Goal: Information Seeking & Learning: Check status

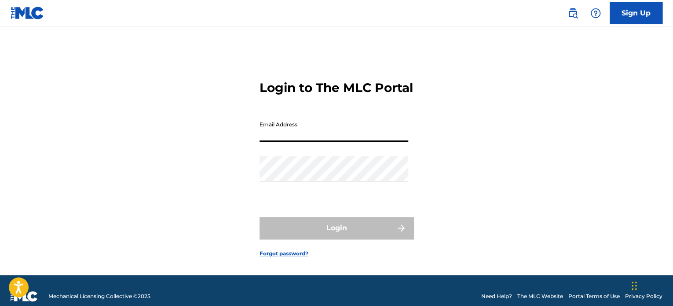
drag, startPoint x: 0, startPoint y: 0, endPoint x: 363, endPoint y: 143, distance: 389.7
click at [363, 142] on input "Email Address" at bounding box center [334, 129] width 149 height 25
type input "[EMAIL_ADDRESS][DOMAIN_NAME]"
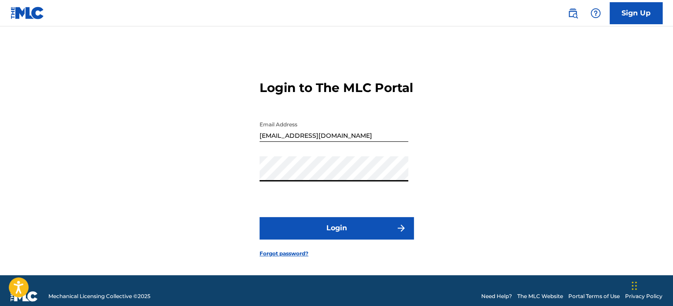
click at [495, 197] on div "Login to The MLC Portal Email Address jbucknerford@gmail.com Password Login For…" at bounding box center [337, 161] width 616 height 227
click at [356, 239] on button "Login" at bounding box center [337, 228] width 154 height 22
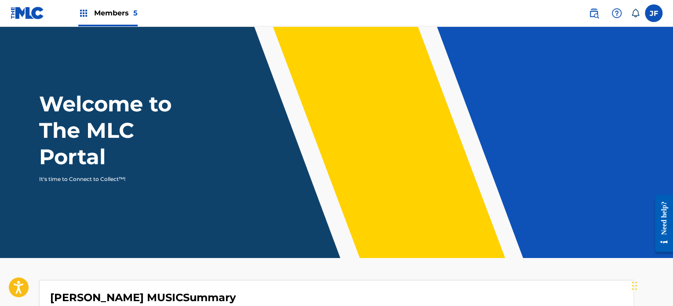
click at [113, 11] on span "Members 5" at bounding box center [116, 13] width 44 height 10
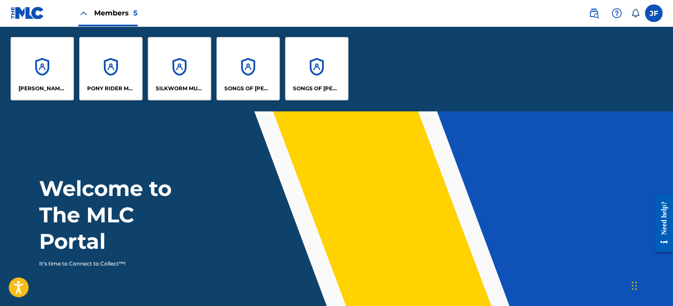
click at [228, 81] on div "SONGS OF [PERSON_NAME]" at bounding box center [248, 68] width 63 height 63
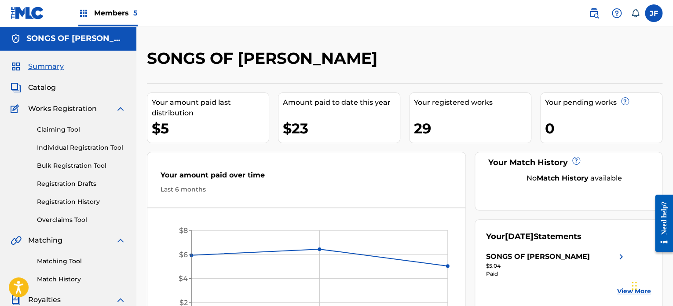
click at [87, 200] on link "Registration History" at bounding box center [81, 201] width 89 height 9
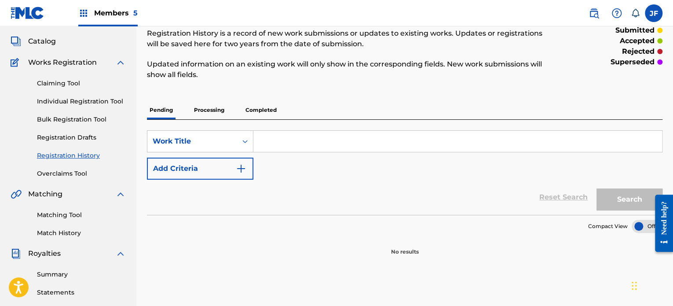
scroll to position [48, 0]
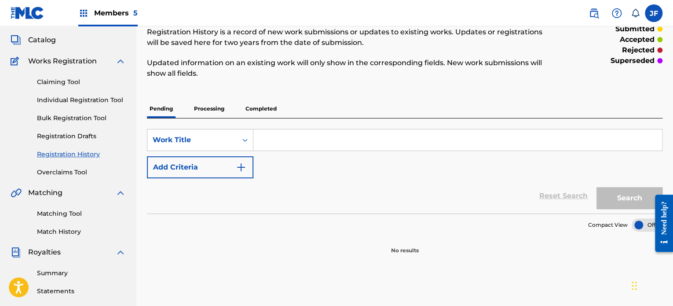
click at [257, 104] on p "Completed" at bounding box center [261, 108] width 37 height 18
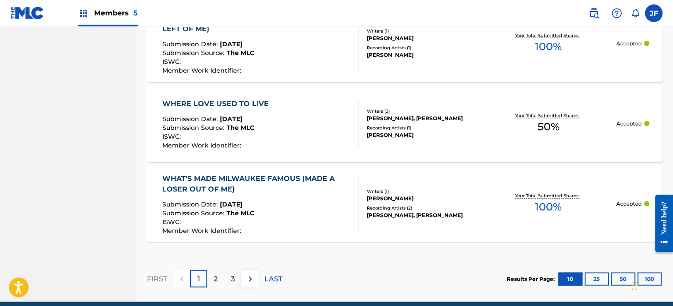
scroll to position [930, 0]
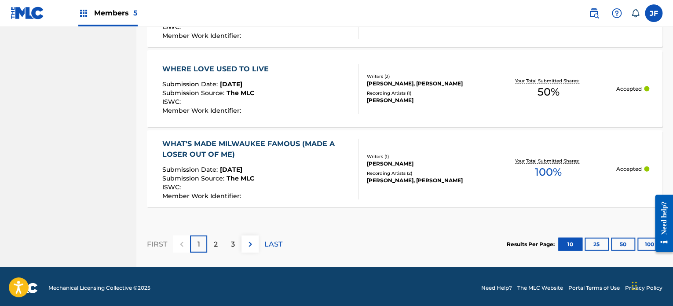
click at [238, 243] on div "3" at bounding box center [232, 243] width 17 height 17
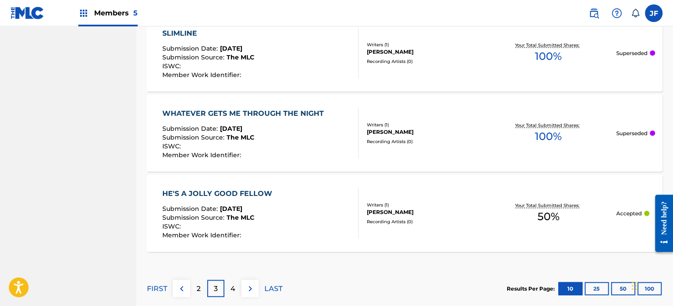
scroll to position [932, 0]
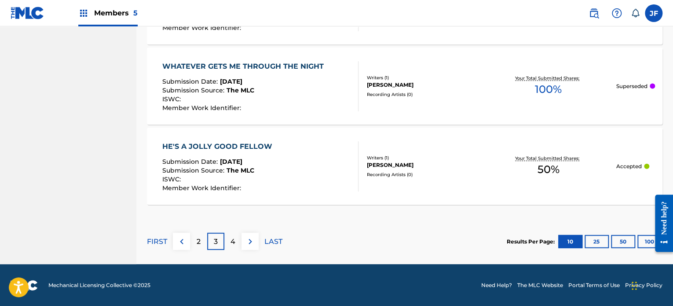
click at [206, 234] on div "2" at bounding box center [198, 241] width 17 height 17
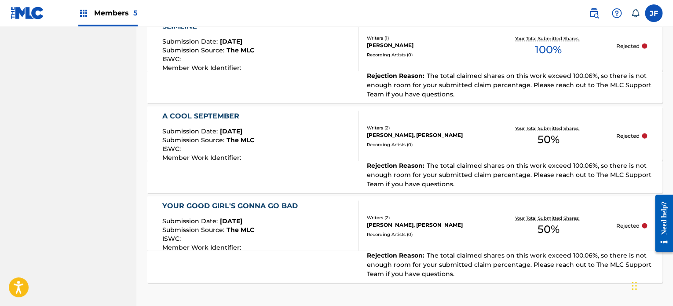
click at [482, 221] on div "Your Total Submitted Shares: 50 %" at bounding box center [548, 226] width 135 height 27
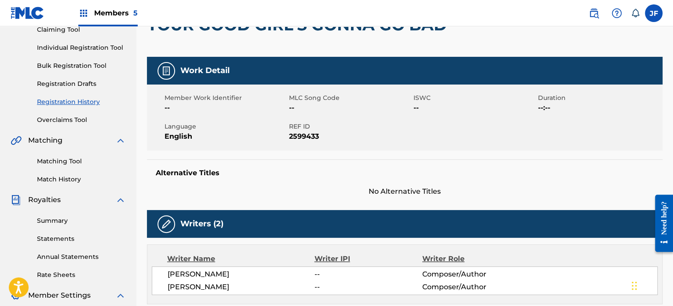
scroll to position [99, 0]
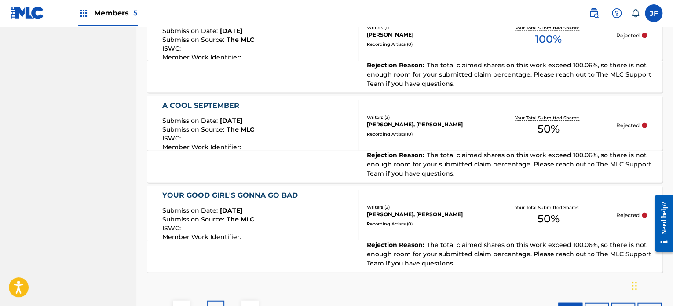
scroll to position [953, 0]
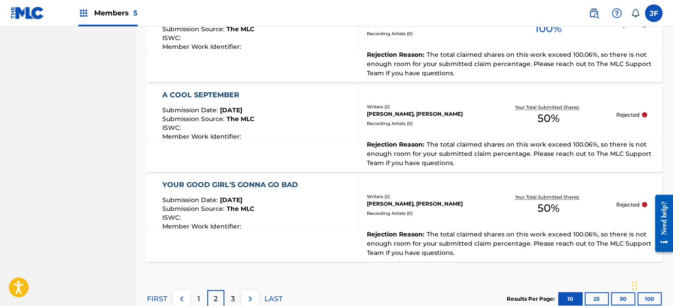
click at [201, 290] on div "1" at bounding box center [198, 298] width 17 height 17
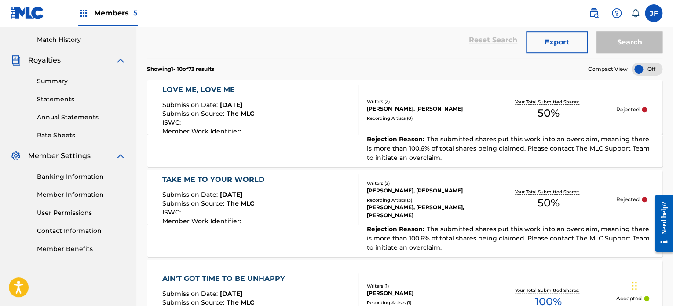
scroll to position [241, 0]
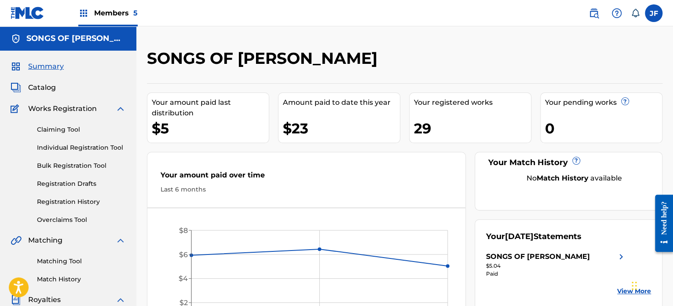
click at [87, 202] on link "Registration History" at bounding box center [81, 201] width 89 height 9
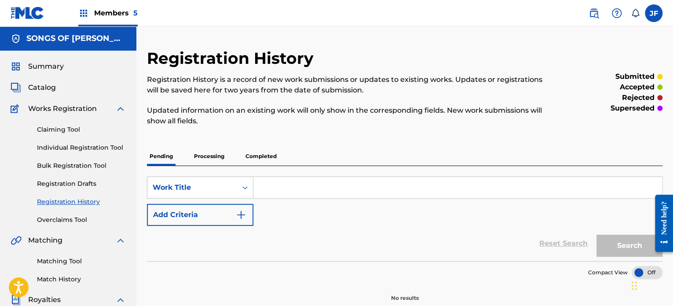
click at [218, 154] on p "Processing" at bounding box center [209, 156] width 36 height 18
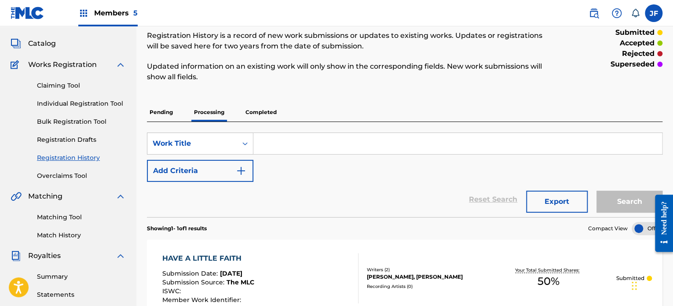
scroll to position [44, 0]
click at [257, 113] on p "Completed" at bounding box center [261, 112] width 37 height 18
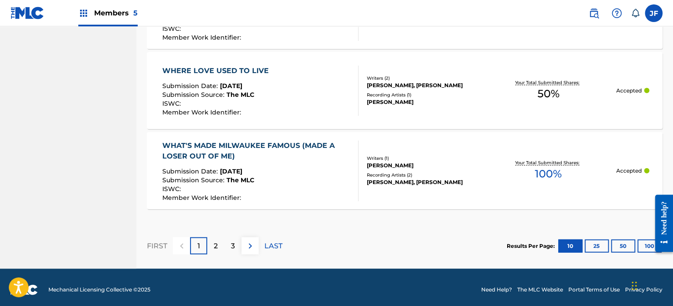
scroll to position [892, 0]
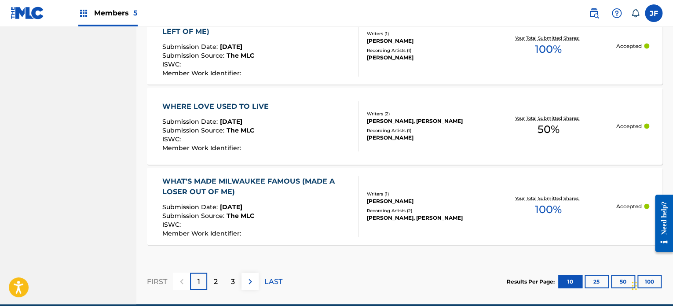
click at [217, 277] on p "2" at bounding box center [216, 281] width 4 height 11
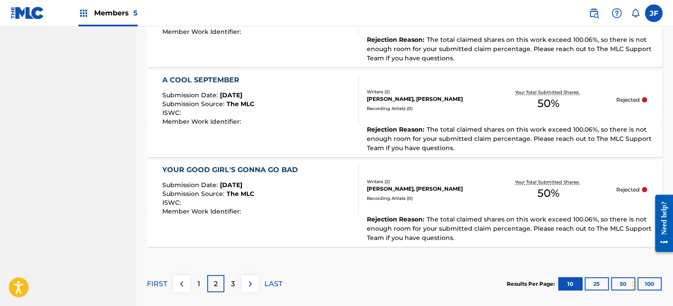
scroll to position [977, 0]
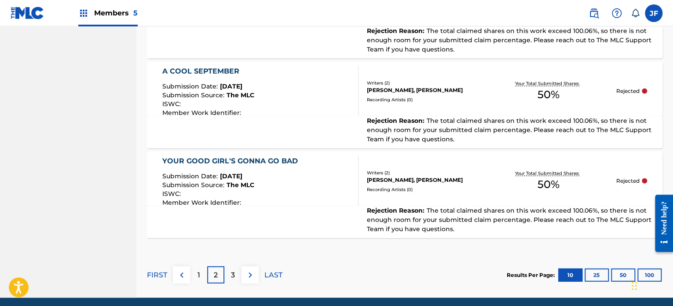
click at [235, 267] on div "3" at bounding box center [232, 274] width 17 height 17
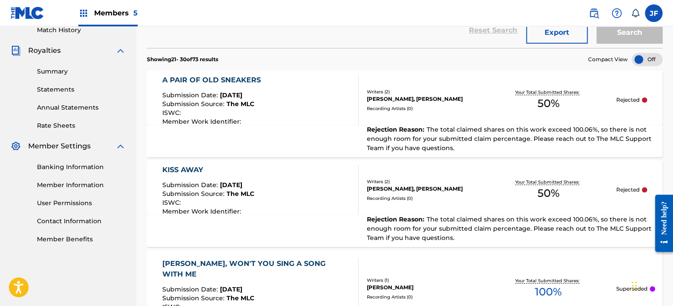
scroll to position [250, 0]
drag, startPoint x: 674, startPoint y: 243, endPoint x: 502, endPoint y: 65, distance: 248.1
click at [502, 65] on section "Showing 21 - 30 of 73 results Compact View" at bounding box center [405, 57] width 516 height 18
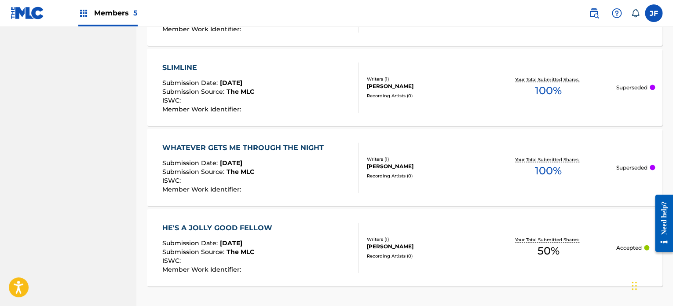
scroll to position [911, 0]
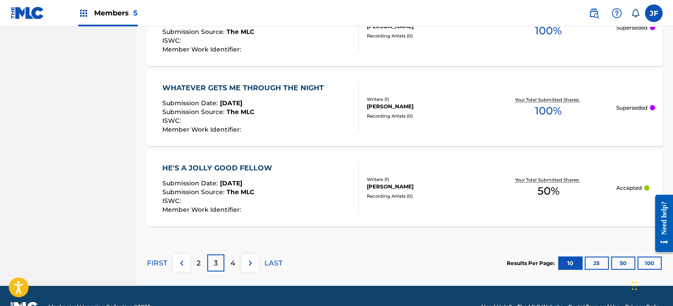
drag, startPoint x: 673, startPoint y: 250, endPoint x: 6, endPoint y: 58, distance: 694.8
click at [201, 258] on p "2" at bounding box center [199, 263] width 4 height 11
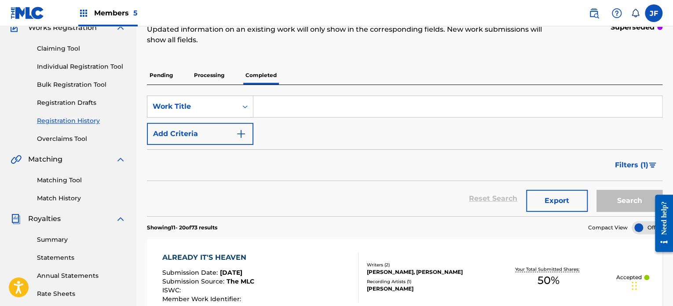
scroll to position [70, 0]
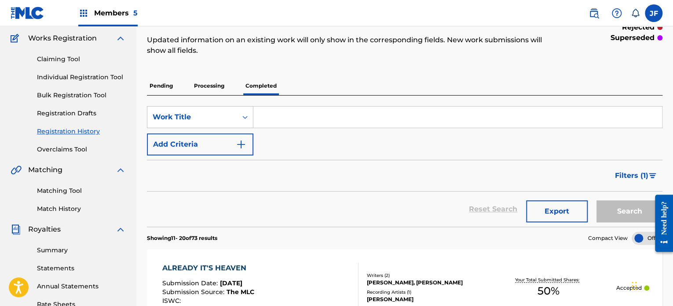
click at [171, 88] on p "Pending" at bounding box center [161, 86] width 29 height 18
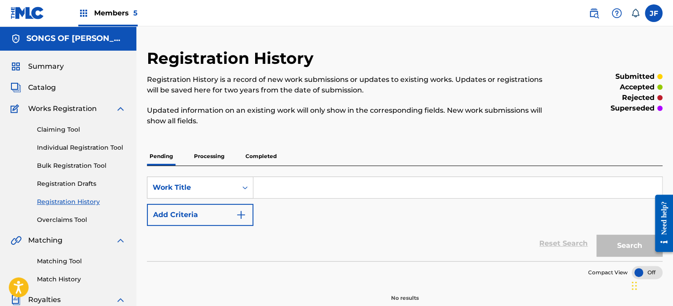
click at [210, 158] on p "Processing" at bounding box center [209, 156] width 36 height 18
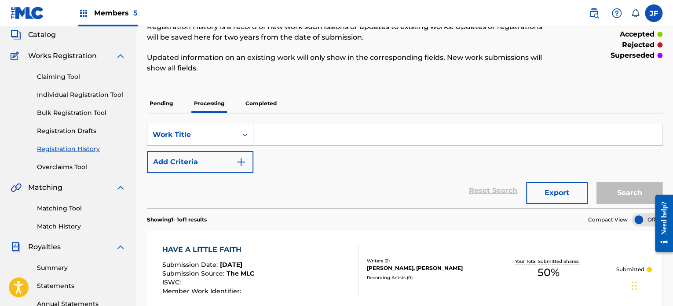
scroll to position [55, 0]
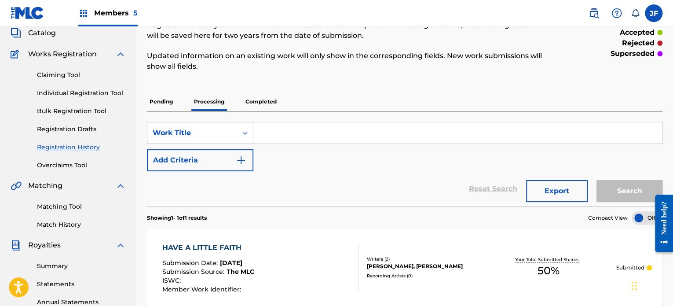
click at [264, 102] on p "Completed" at bounding box center [261, 101] width 37 height 18
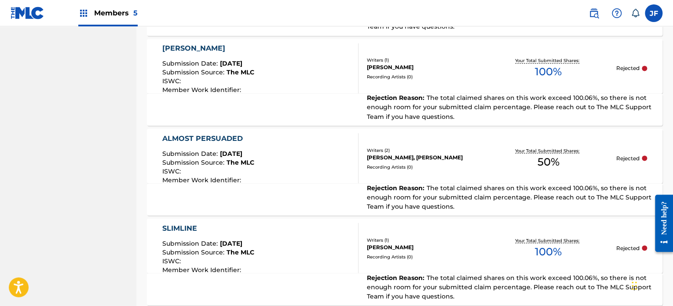
scroll to position [734, 0]
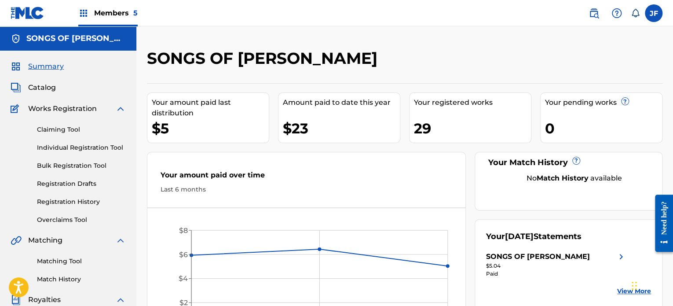
click at [48, 90] on span "Catalog" at bounding box center [42, 87] width 28 height 11
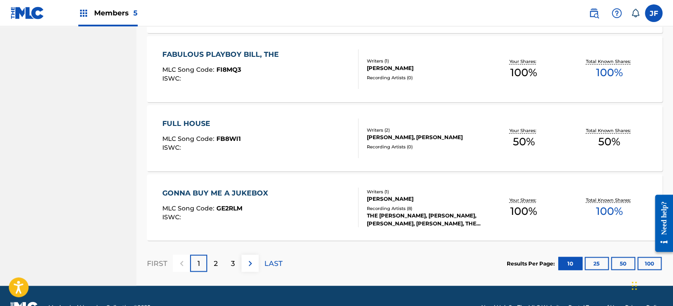
scroll to position [680, 0]
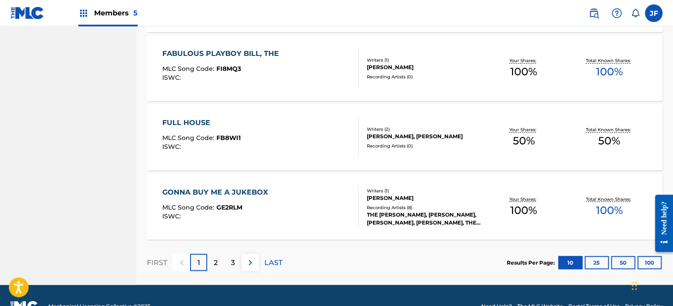
click at [212, 264] on div "2" at bounding box center [215, 262] width 17 height 17
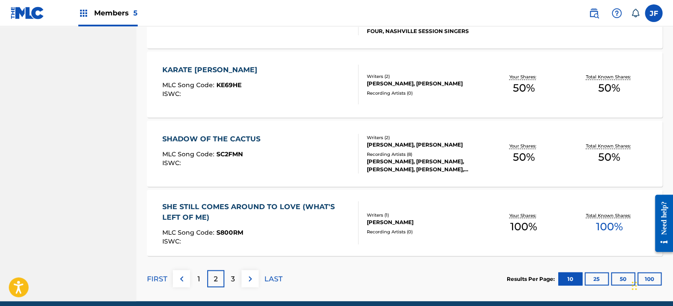
scroll to position [686, 0]
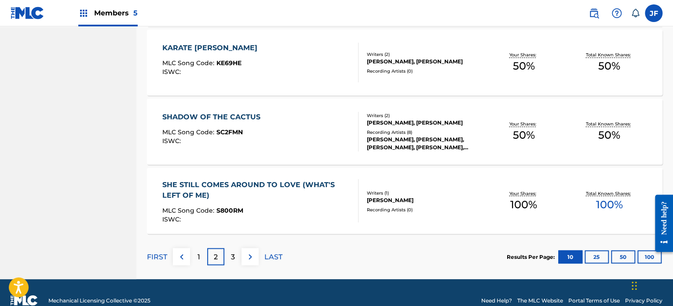
click at [235, 258] on p "3" at bounding box center [233, 256] width 4 height 11
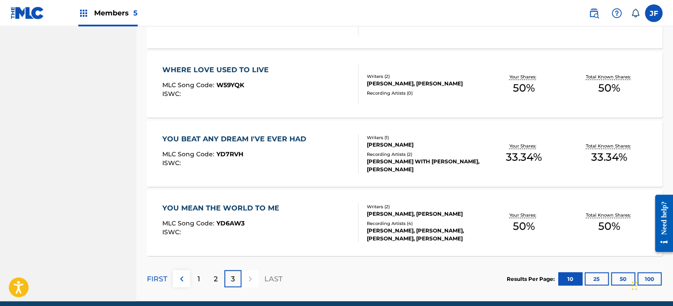
scroll to position [600, 0]
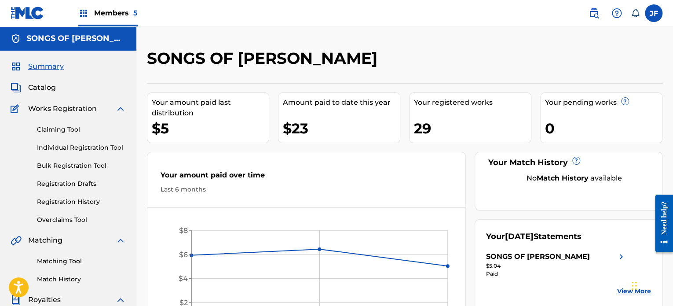
click at [70, 202] on link "Registration History" at bounding box center [81, 201] width 89 height 9
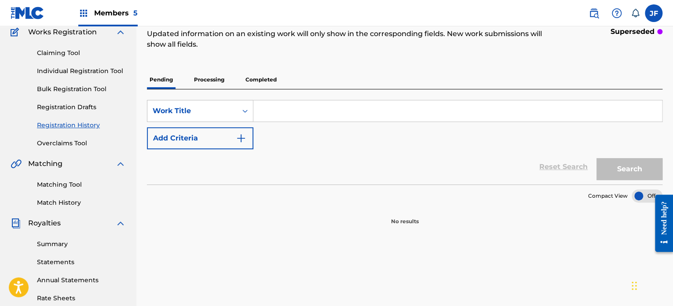
scroll to position [88, 0]
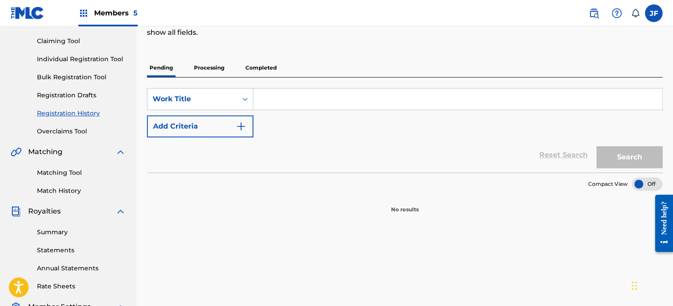
click at [257, 72] on p "Completed" at bounding box center [261, 68] width 37 height 18
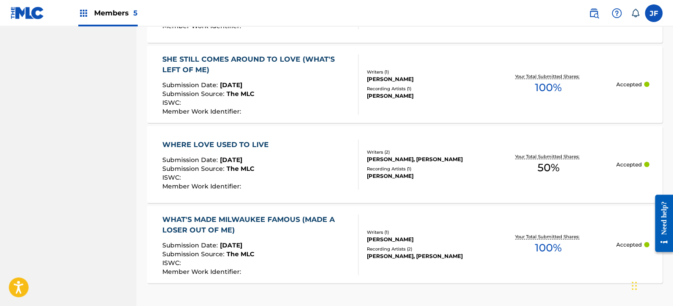
scroll to position [914, 0]
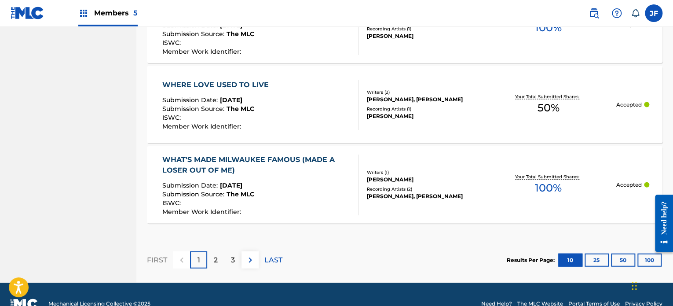
click at [224, 259] on div "2" at bounding box center [215, 259] width 17 height 17
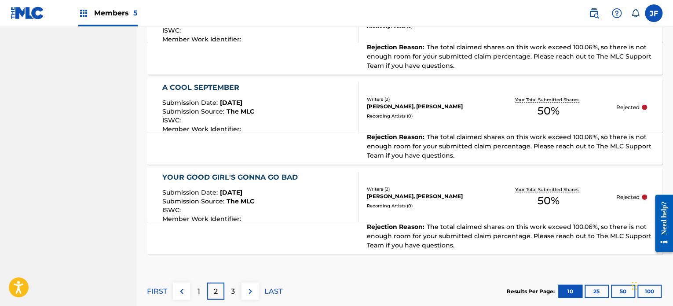
scroll to position [1000, 0]
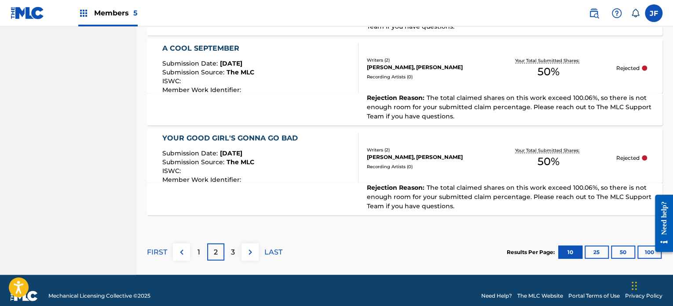
click at [194, 243] on div "1" at bounding box center [198, 251] width 17 height 17
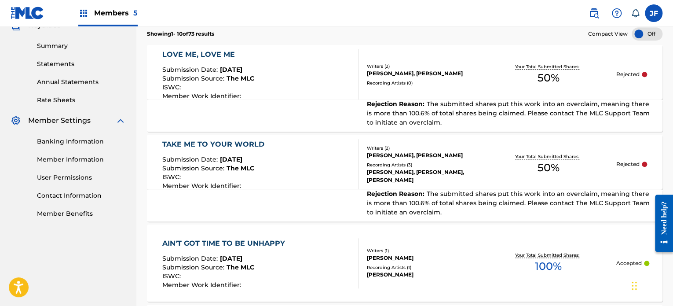
scroll to position [275, 0]
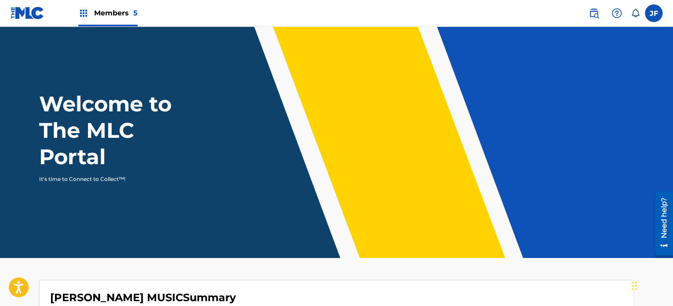
click at [111, 16] on span "Members 5" at bounding box center [116, 13] width 44 height 10
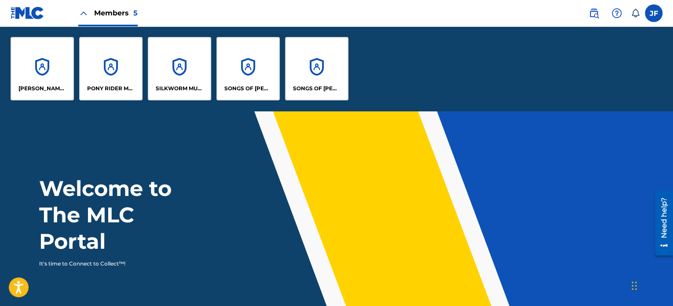
click at [310, 82] on div "SONGS OF [PERSON_NAME]" at bounding box center [316, 68] width 63 height 63
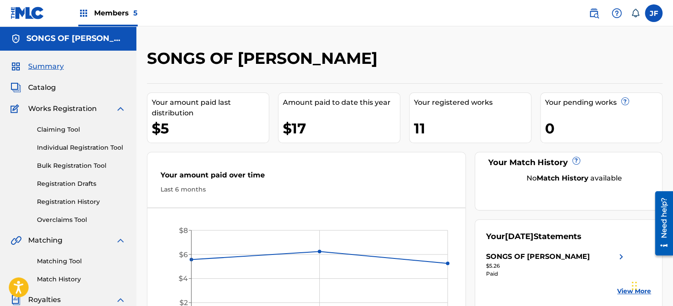
click at [98, 200] on link "Registration History" at bounding box center [81, 201] width 89 height 9
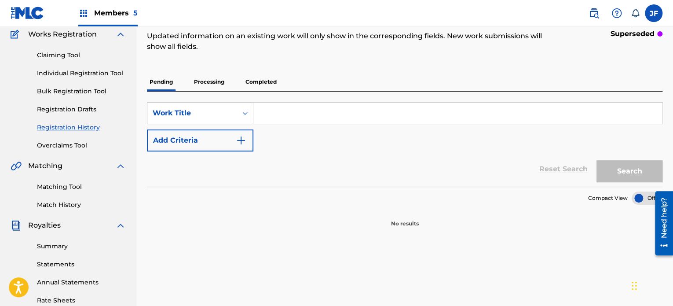
scroll to position [56, 0]
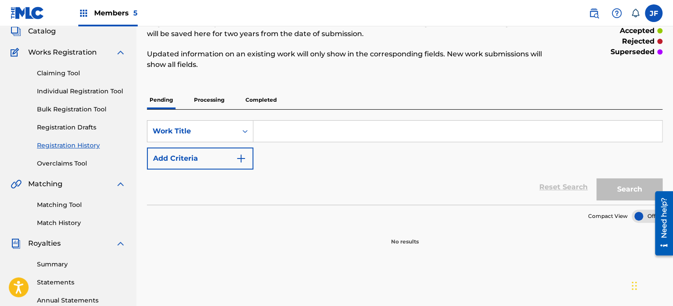
click at [202, 98] on p "Processing" at bounding box center [209, 100] width 36 height 18
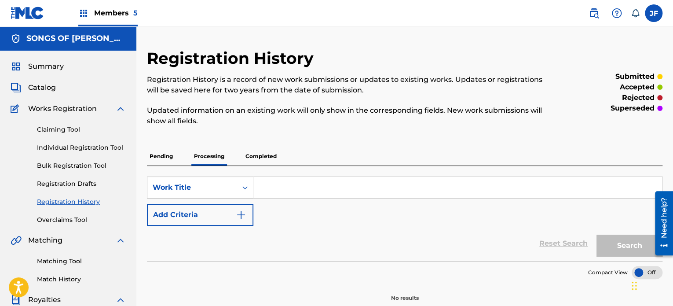
click at [263, 154] on p "Completed" at bounding box center [261, 156] width 37 height 18
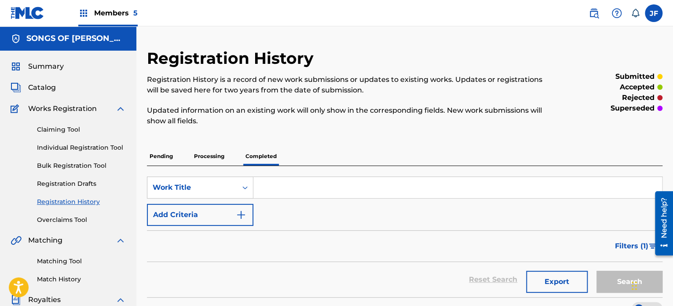
click at [47, 91] on span "Catalog" at bounding box center [42, 87] width 28 height 11
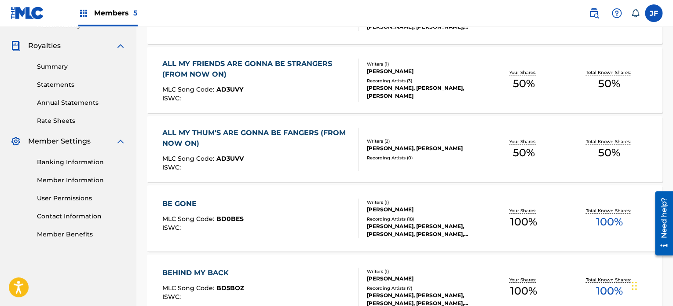
scroll to position [256, 0]
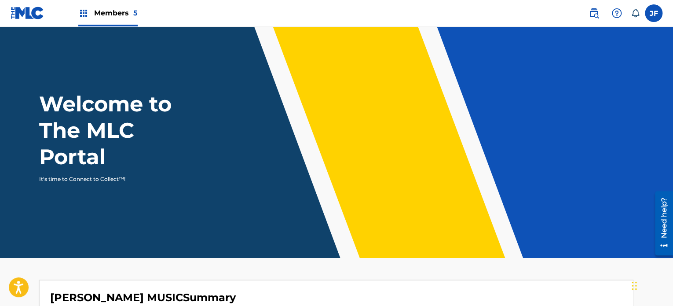
click at [106, 12] on span "Members 5" at bounding box center [116, 13] width 44 height 10
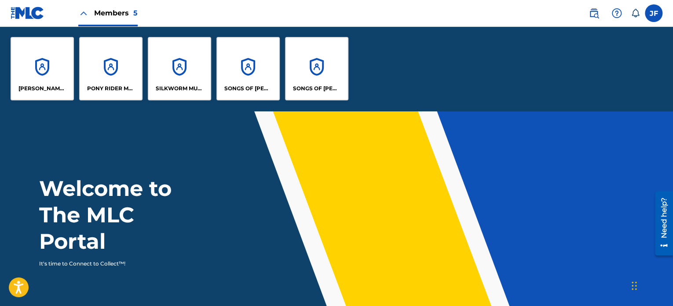
click at [264, 88] on p "SONGS OF [PERSON_NAME]" at bounding box center [248, 89] width 48 height 8
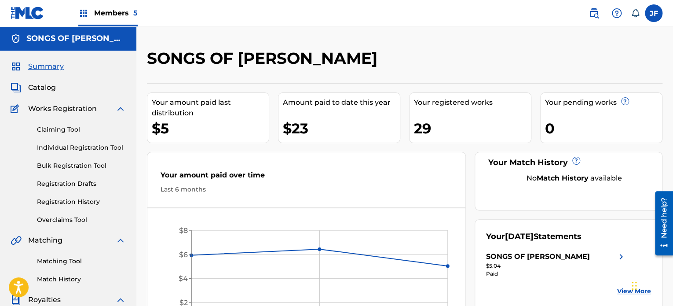
click at [91, 145] on link "Individual Registration Tool" at bounding box center [81, 147] width 89 height 9
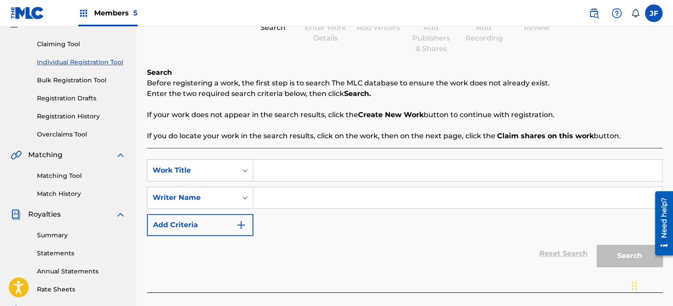
scroll to position [100, 0]
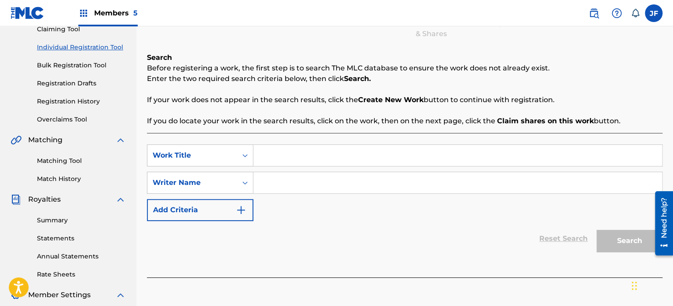
click at [93, 102] on link "Registration History" at bounding box center [81, 101] width 89 height 9
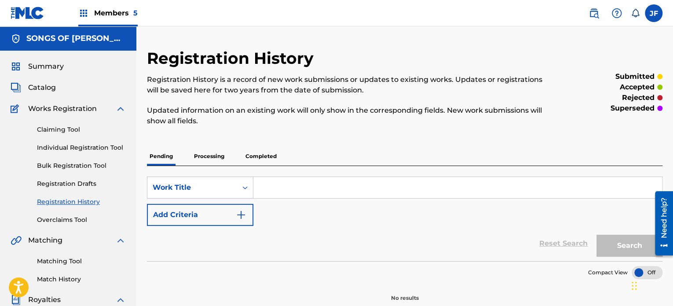
click at [259, 153] on p "Completed" at bounding box center [261, 156] width 37 height 18
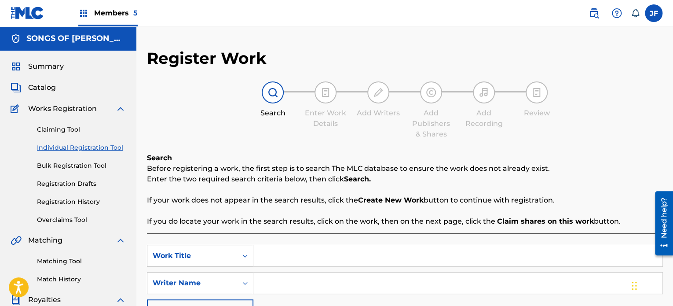
scroll to position [100, 0]
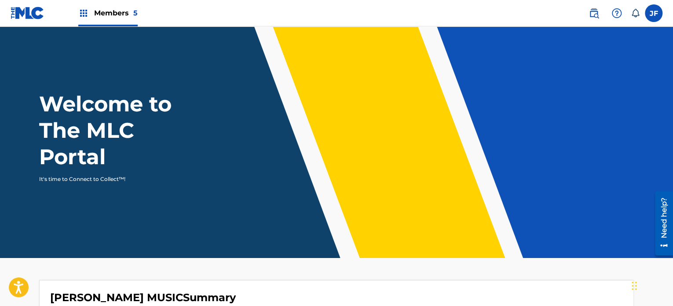
click at [105, 15] on span "Members 5" at bounding box center [116, 13] width 44 height 10
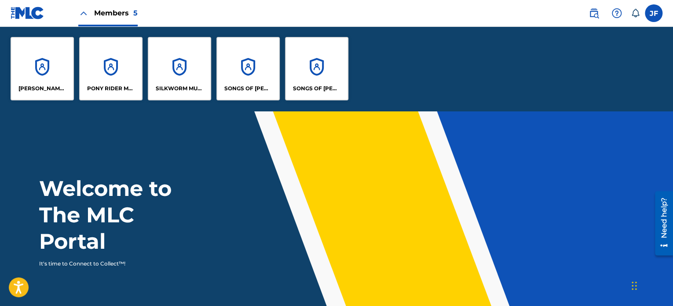
click at [303, 86] on p "SONGS OF [PERSON_NAME]" at bounding box center [317, 89] width 48 height 8
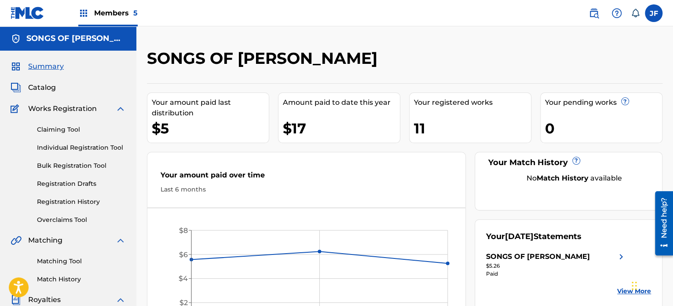
click at [53, 89] on span "Catalog" at bounding box center [42, 87] width 28 height 11
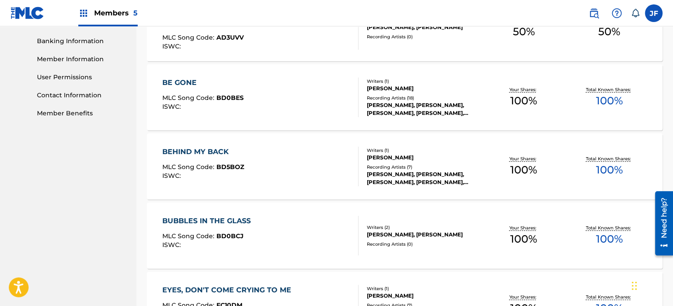
scroll to position [377, 0]
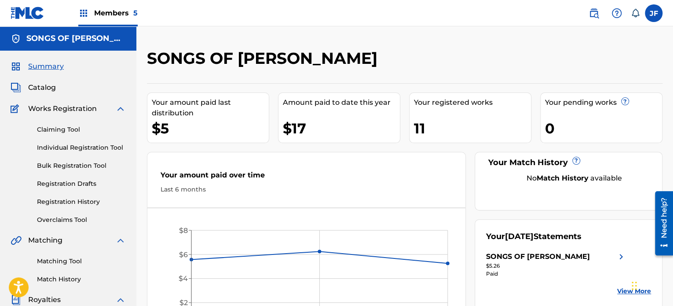
click at [88, 200] on link "Registration History" at bounding box center [81, 201] width 89 height 9
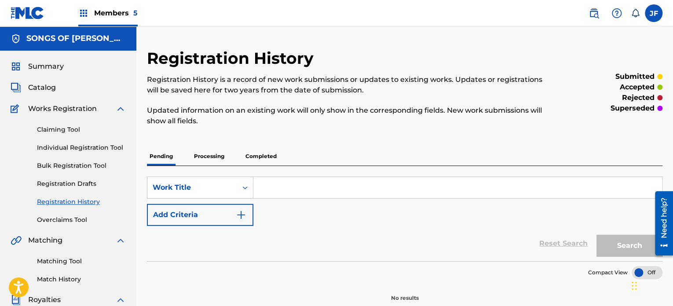
click at [261, 155] on p "Completed" at bounding box center [261, 156] width 37 height 18
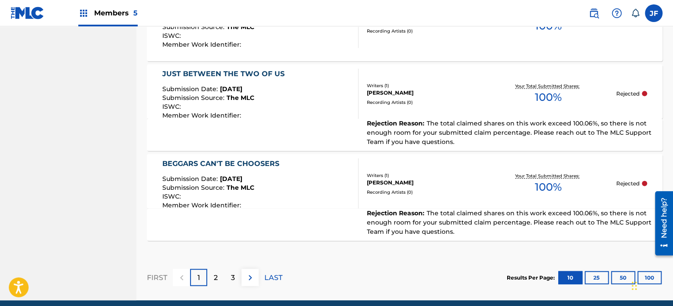
scroll to position [956, 0]
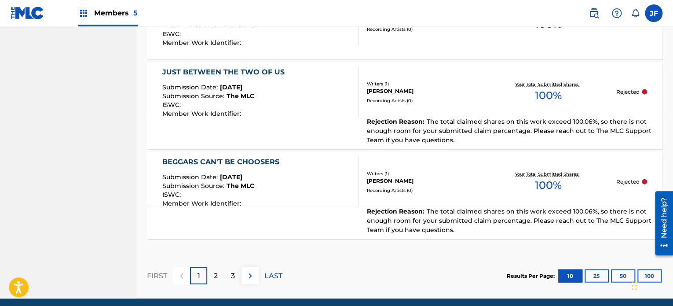
click at [218, 276] on div "2" at bounding box center [215, 275] width 17 height 17
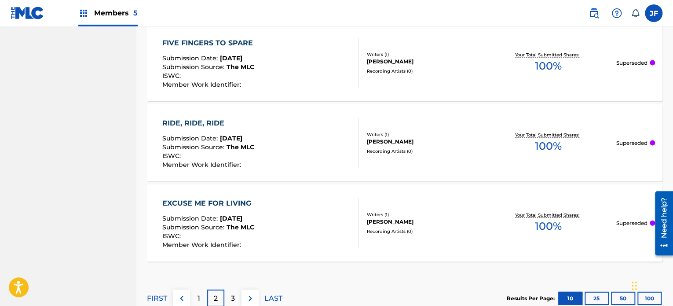
scroll to position [961, 0]
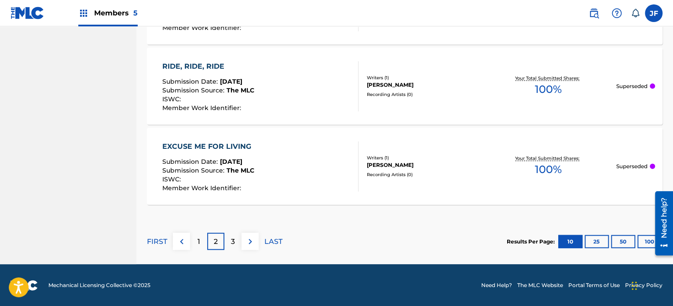
drag, startPoint x: 674, startPoint y: 165, endPoint x: 15, endPoint y: 69, distance: 666.4
click at [199, 244] on p "1" at bounding box center [199, 241] width 3 height 11
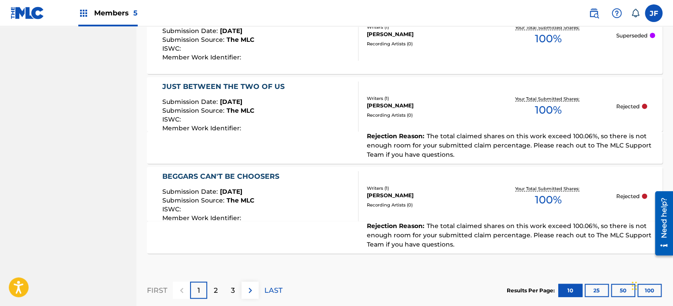
scroll to position [963, 0]
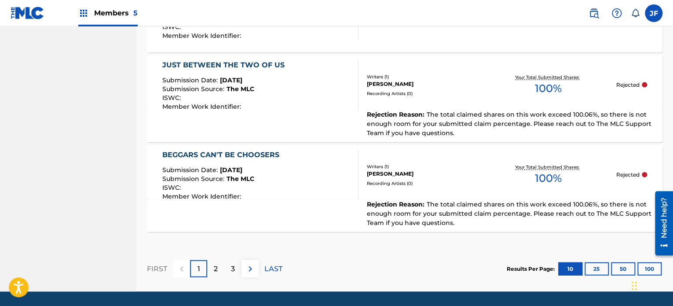
click at [218, 262] on div "2" at bounding box center [215, 268] width 17 height 17
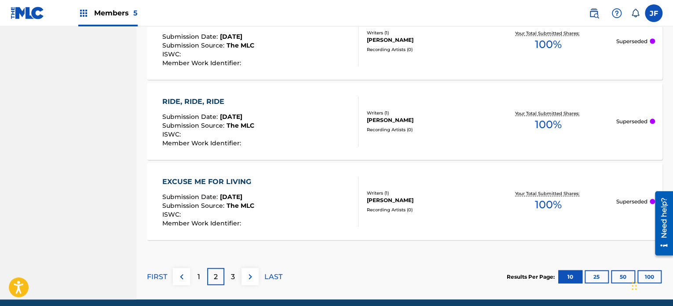
scroll to position [929, 0]
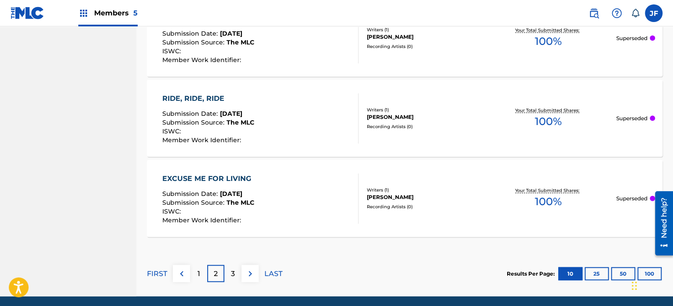
click at [239, 275] on div "3" at bounding box center [232, 273] width 17 height 17
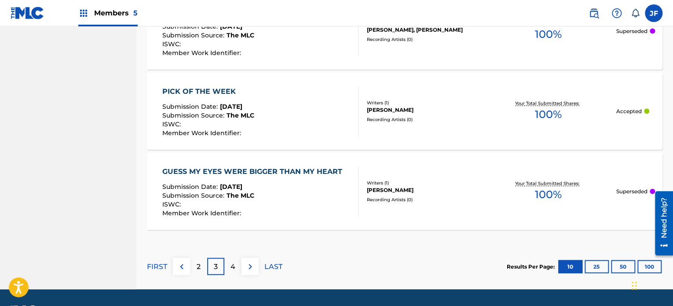
scroll to position [900, 0]
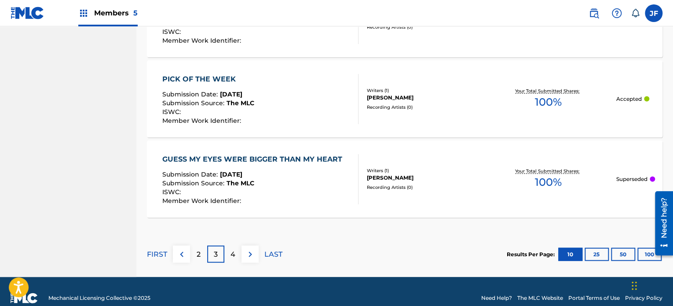
click at [232, 255] on p "4" at bounding box center [233, 254] width 5 height 11
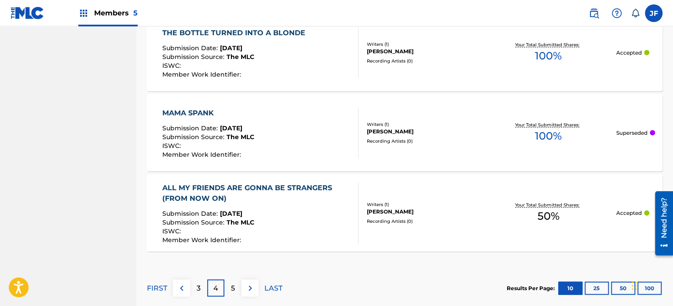
scroll to position [871, 0]
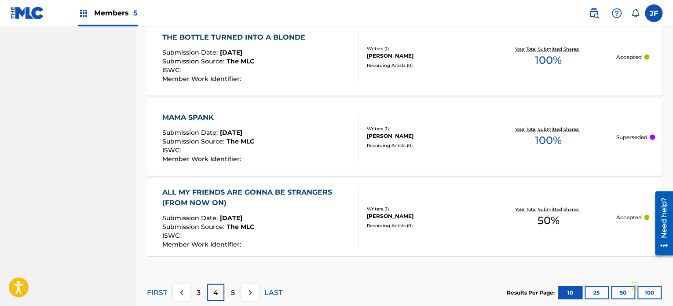
drag, startPoint x: 675, startPoint y: 236, endPoint x: 17, endPoint y: 62, distance: 680.0
click at [235, 290] on div "5" at bounding box center [232, 292] width 17 height 17
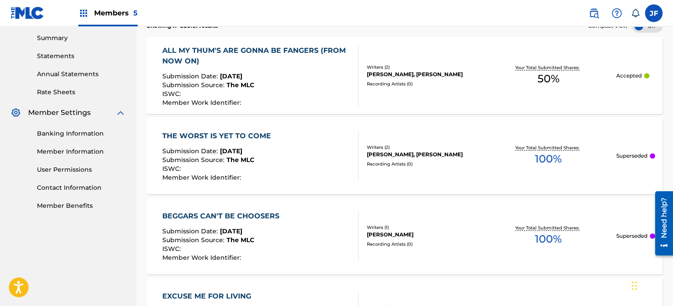
scroll to position [52, 0]
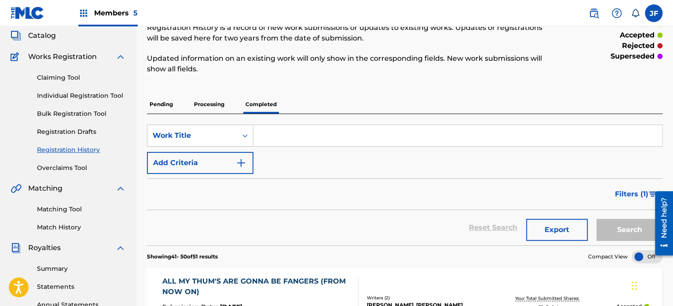
click at [269, 132] on input "Search Form" at bounding box center [458, 135] width 409 height 21
type input "Mother May I"
click at [597, 219] on button "Search" at bounding box center [630, 230] width 66 height 22
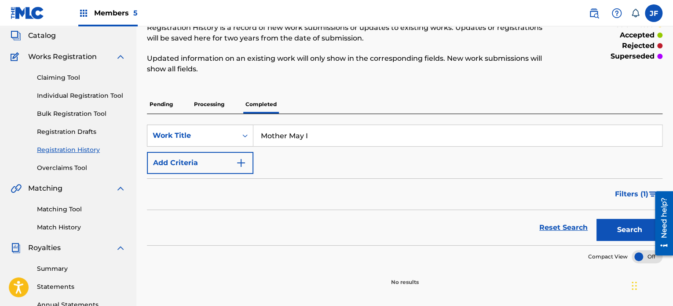
click at [89, 149] on link "Registration History" at bounding box center [81, 149] width 89 height 9
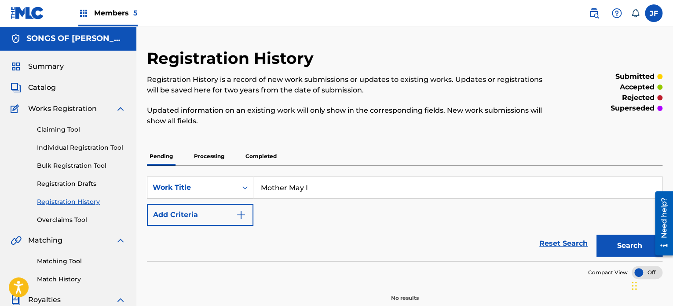
drag, startPoint x: 334, startPoint y: 185, endPoint x: 259, endPoint y: 178, distance: 74.8
click at [259, 184] on input "Mother May I" at bounding box center [458, 187] width 409 height 21
type input "Just Between The Two of Us"
click at [597, 235] on button "Search" at bounding box center [630, 246] width 66 height 22
click at [87, 202] on link "Registration History" at bounding box center [81, 201] width 89 height 9
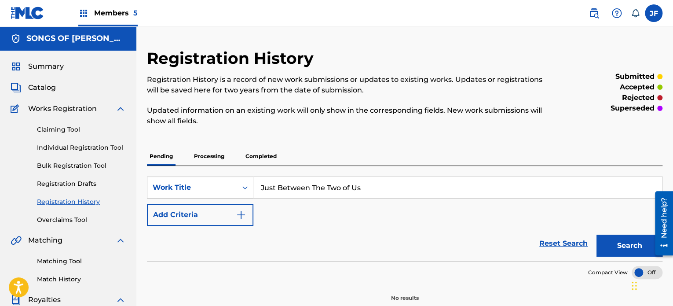
click at [265, 151] on p "Completed" at bounding box center [261, 156] width 37 height 18
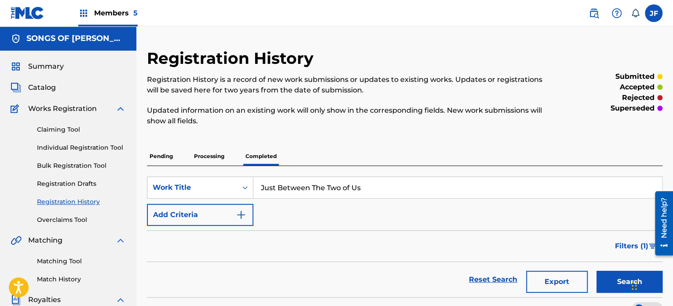
click at [209, 154] on p "Processing" at bounding box center [209, 156] width 36 height 18
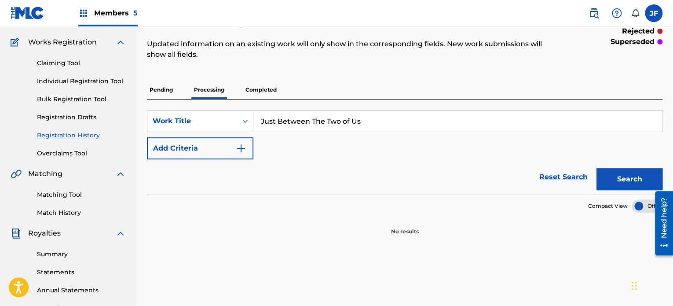
scroll to position [65, 0]
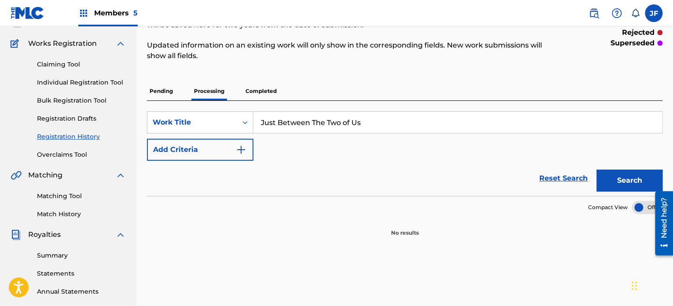
click at [155, 91] on p "Pending" at bounding box center [161, 91] width 29 height 18
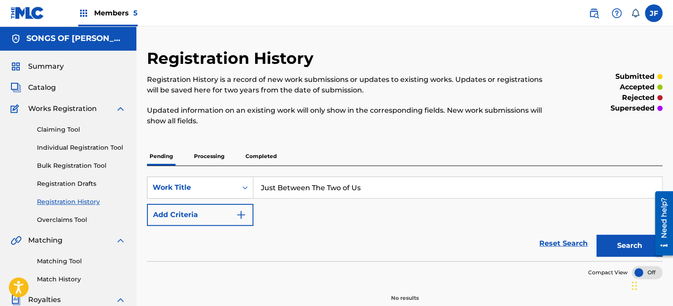
drag, startPoint x: 364, startPoint y: 181, endPoint x: 254, endPoint y: 179, distance: 109.6
click at [254, 182] on input "Just Between The Two of Us" at bounding box center [458, 187] width 409 height 21
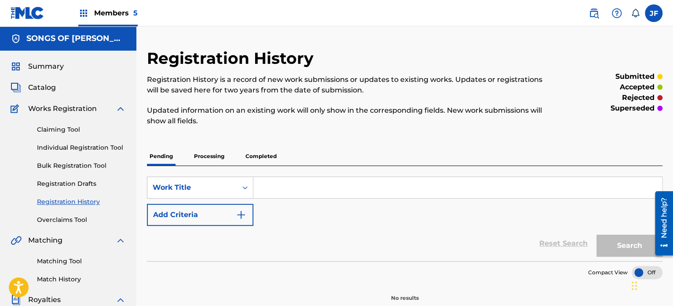
click at [265, 160] on p "Completed" at bounding box center [261, 156] width 37 height 18
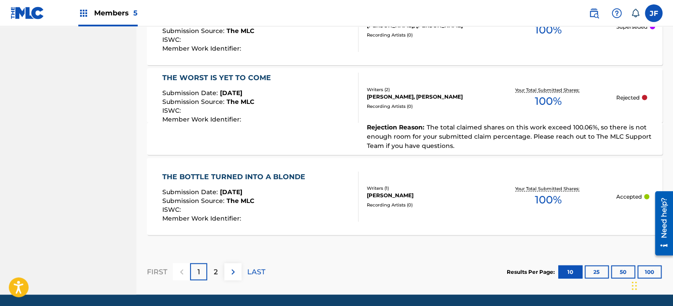
scroll to position [913, 0]
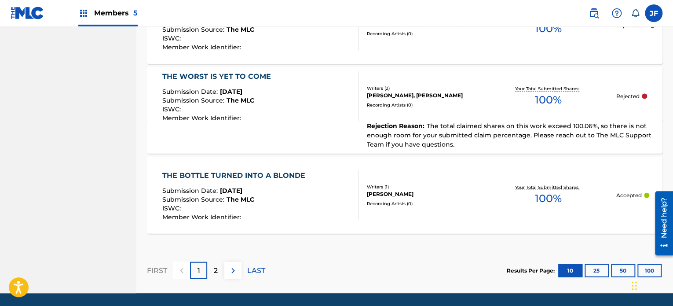
click at [220, 272] on div "2" at bounding box center [215, 270] width 17 height 17
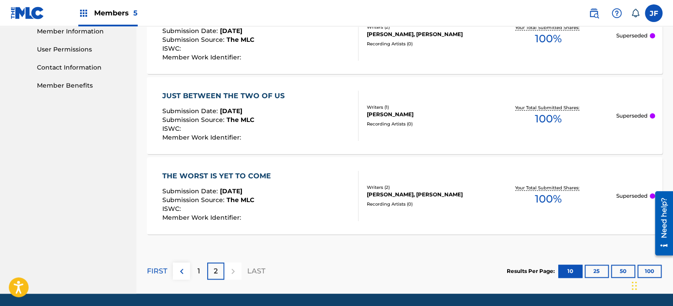
scroll to position [421, 0]
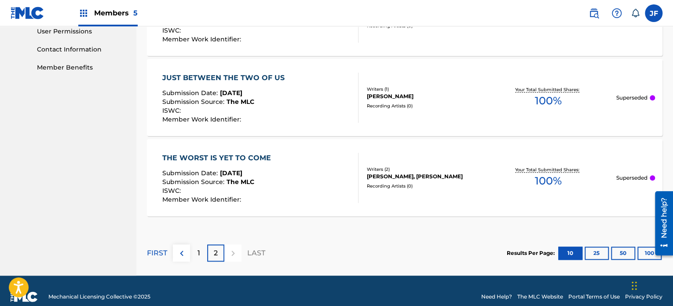
click at [185, 251] on img at bounding box center [181, 253] width 11 height 11
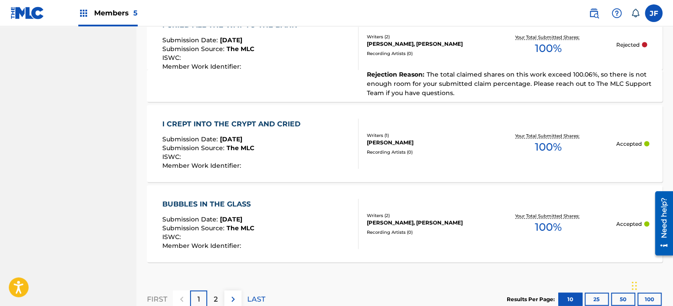
scroll to position [952, 0]
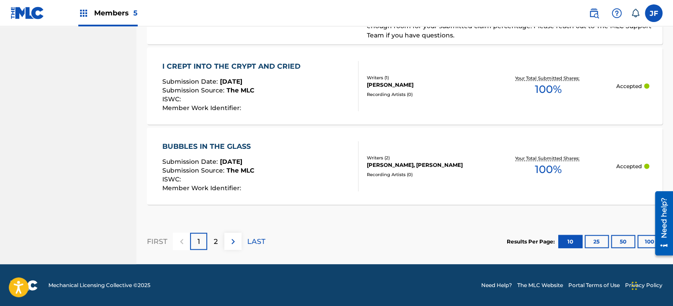
click at [214, 245] on p "2" at bounding box center [216, 241] width 4 height 11
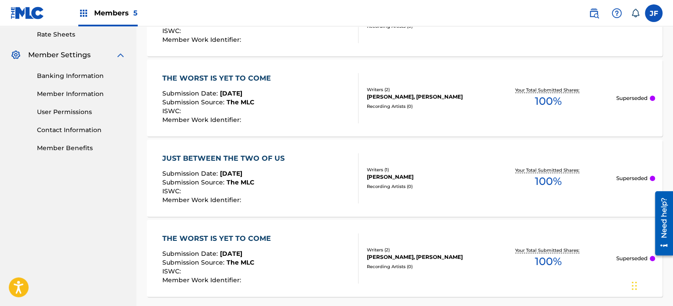
scroll to position [432, 0]
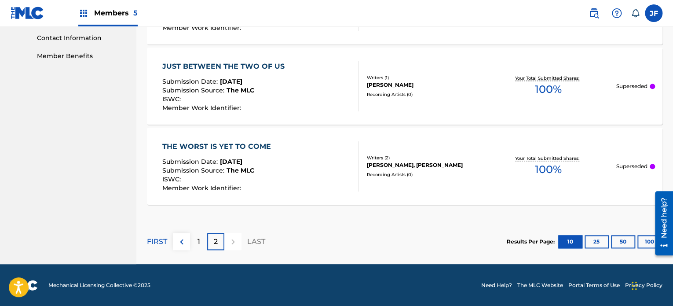
drag, startPoint x: 674, startPoint y: 184, endPoint x: 0, endPoint y: 11, distance: 695.7
click at [199, 243] on p "1" at bounding box center [199, 241] width 3 height 11
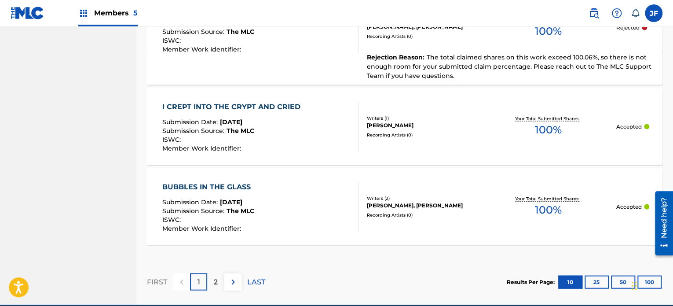
scroll to position [921, 0]
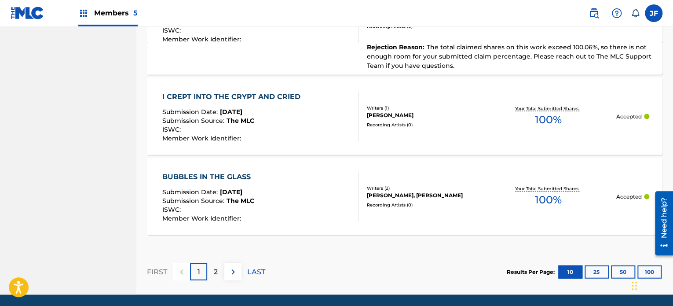
click at [217, 269] on p "2" at bounding box center [216, 272] width 4 height 11
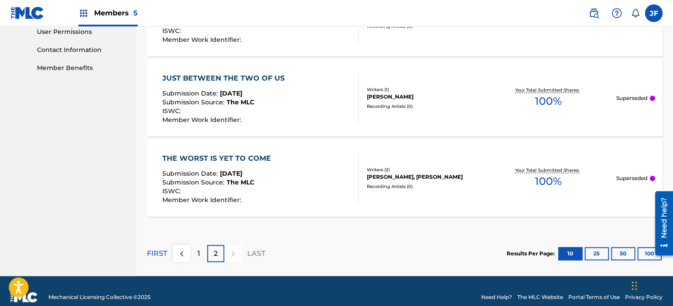
scroll to position [432, 0]
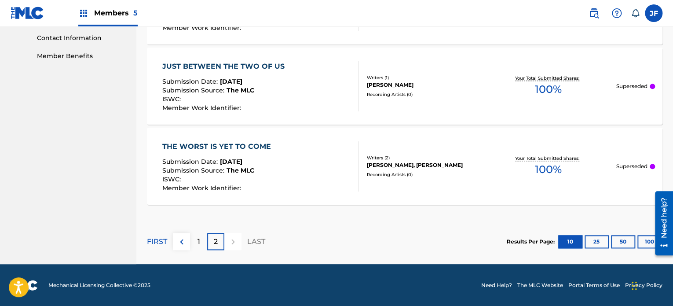
click at [185, 240] on img at bounding box center [181, 241] width 11 height 11
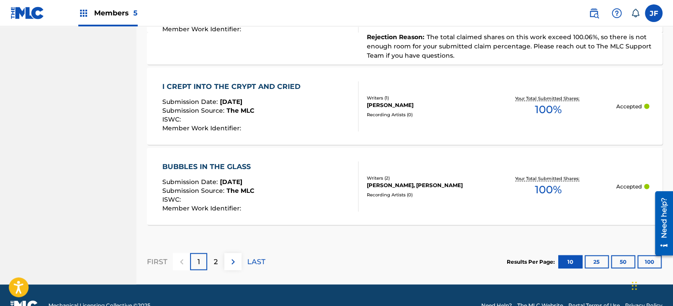
scroll to position [933, 0]
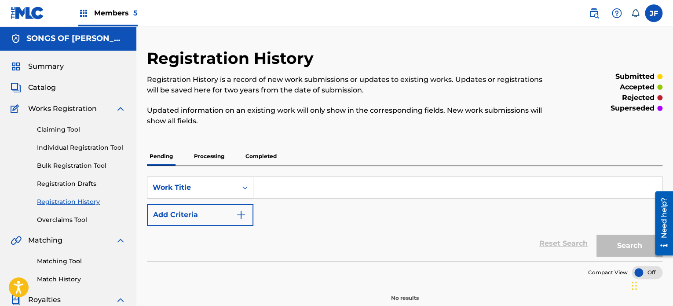
click at [107, 12] on span "Members 5" at bounding box center [116, 13] width 44 height 10
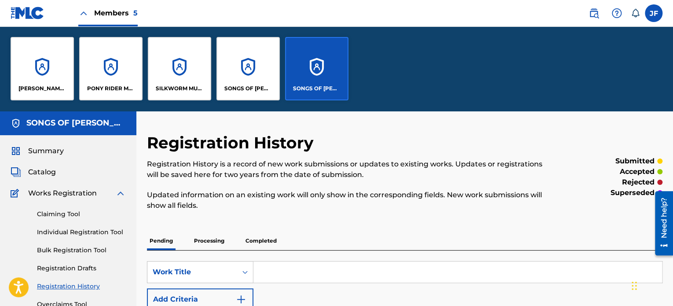
click at [326, 83] on div "SONGS OF [PERSON_NAME]" at bounding box center [316, 68] width 63 height 63
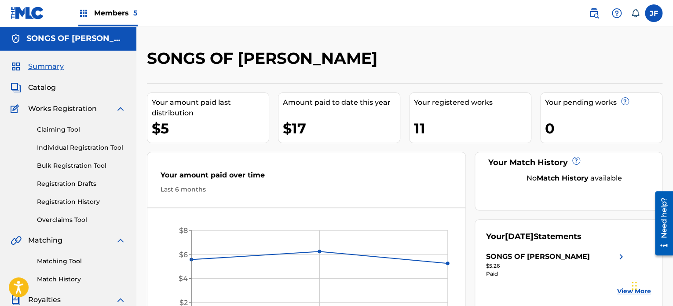
click at [79, 203] on link "Registration History" at bounding box center [81, 201] width 89 height 9
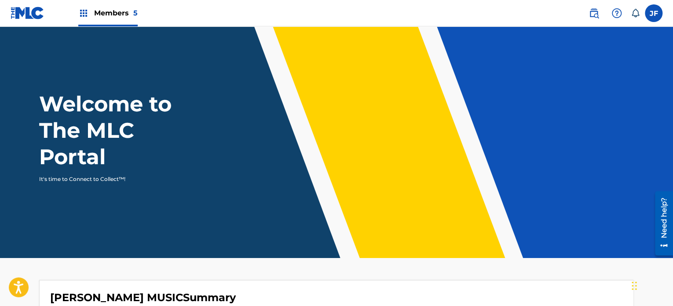
click at [126, 14] on span "Members 5" at bounding box center [116, 13] width 44 height 10
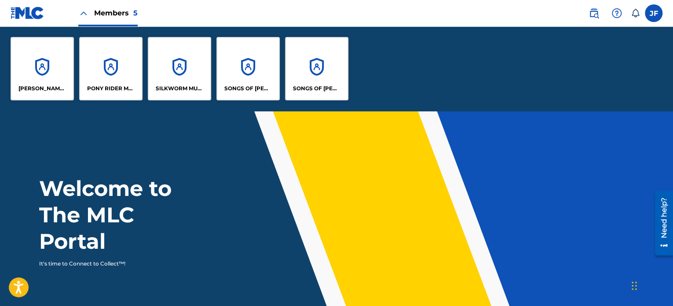
click at [337, 81] on div "SONGS OF [PERSON_NAME]" at bounding box center [316, 68] width 63 height 63
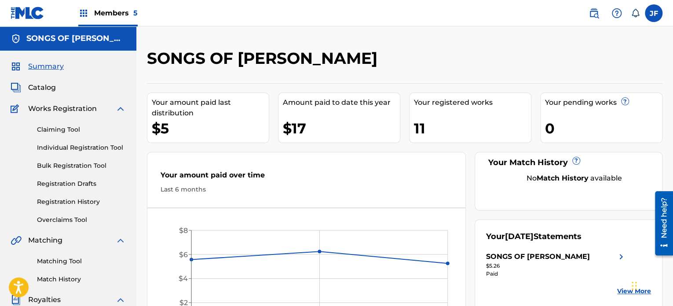
click at [71, 202] on link "Registration History" at bounding box center [81, 201] width 89 height 9
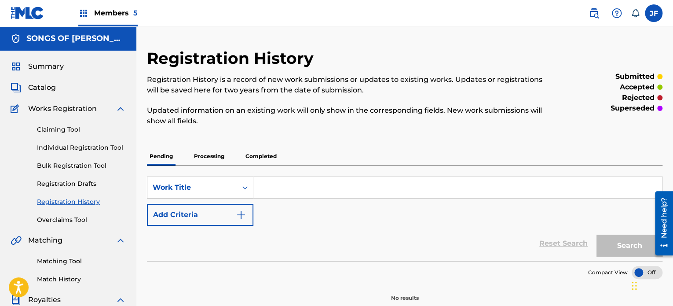
click at [206, 158] on p "Processing" at bounding box center [209, 156] width 36 height 18
click at [269, 154] on p "Completed" at bounding box center [261, 156] width 37 height 18
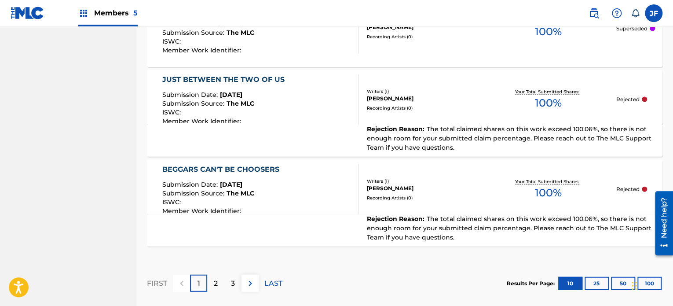
scroll to position [990, 0]
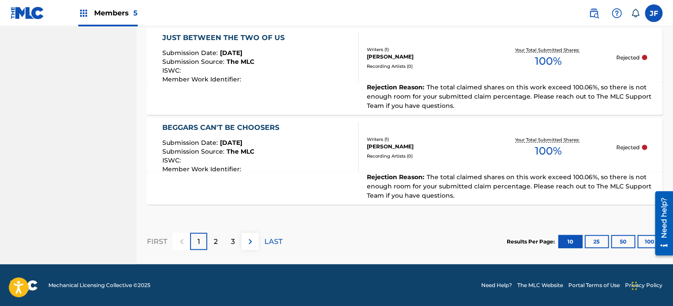
click at [218, 241] on div "2" at bounding box center [215, 241] width 17 height 17
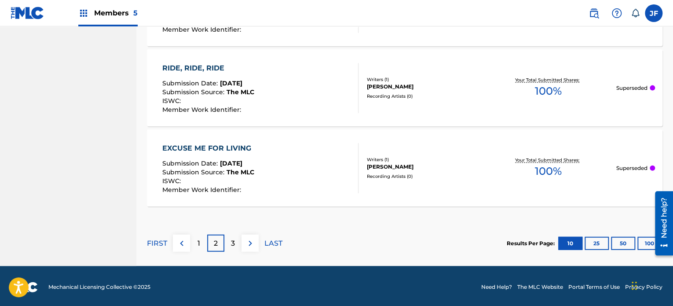
scroll to position [961, 0]
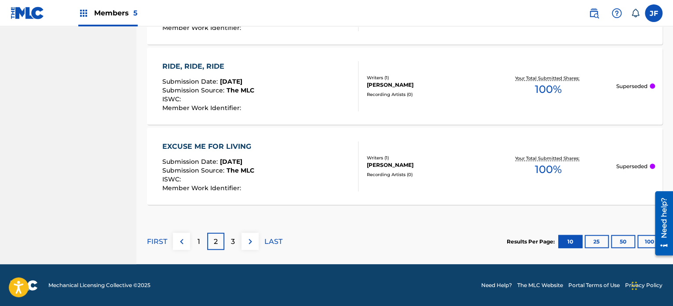
click at [239, 241] on div "3" at bounding box center [232, 241] width 17 height 17
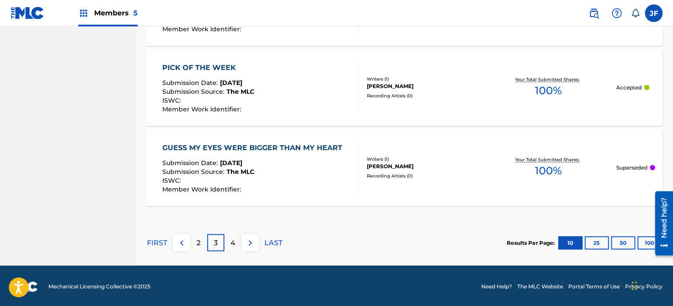
scroll to position [913, 0]
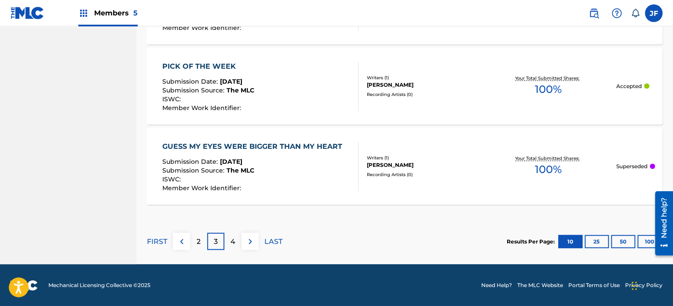
click at [183, 240] on img at bounding box center [181, 241] width 11 height 11
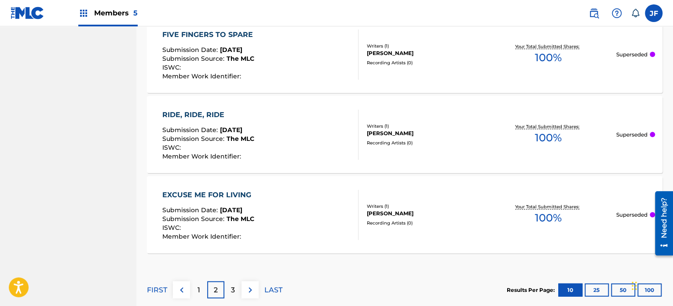
click at [199, 288] on p "1" at bounding box center [199, 290] width 3 height 11
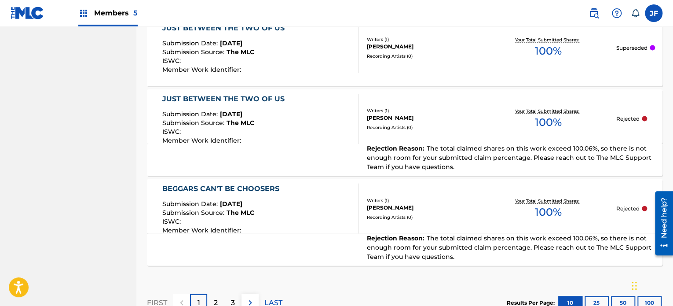
scroll to position [937, 0]
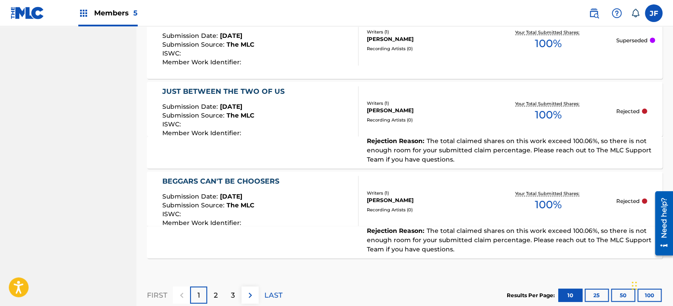
click at [218, 294] on div "2" at bounding box center [215, 295] width 17 height 17
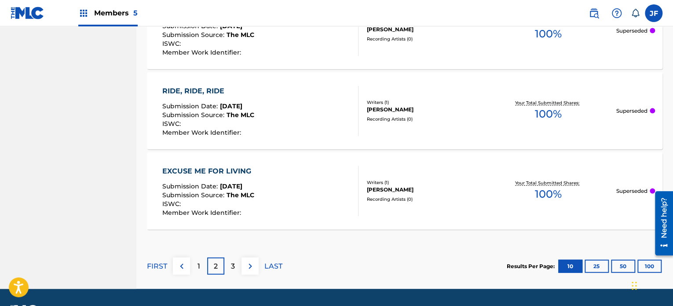
click at [232, 264] on p "3" at bounding box center [233, 266] width 4 height 11
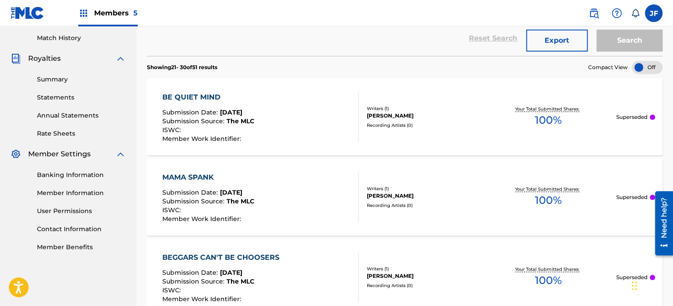
scroll to position [235, 0]
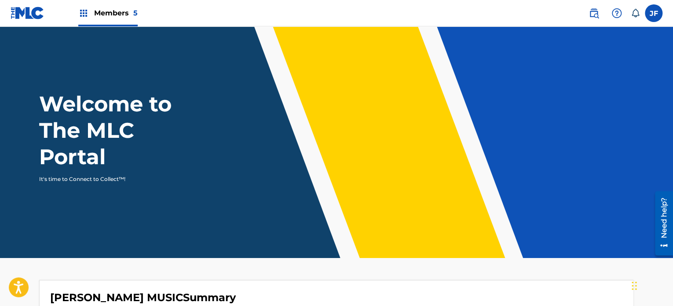
click at [104, 16] on span "Members 5" at bounding box center [116, 13] width 44 height 10
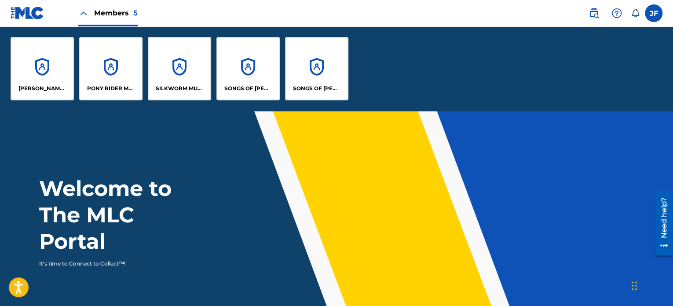
click at [299, 88] on p "SONGS OF [PERSON_NAME]" at bounding box center [317, 89] width 48 height 8
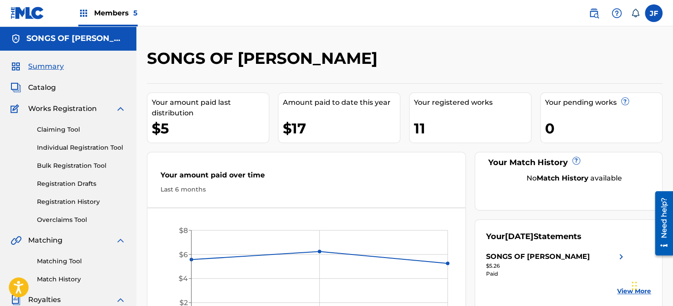
click at [73, 203] on link "Registration History" at bounding box center [81, 201] width 89 height 9
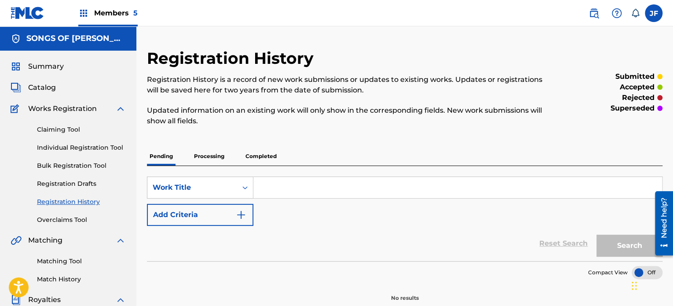
click at [252, 155] on p "Completed" at bounding box center [261, 156] width 37 height 18
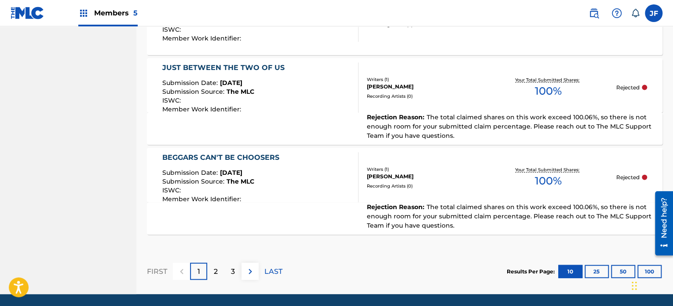
scroll to position [965, 0]
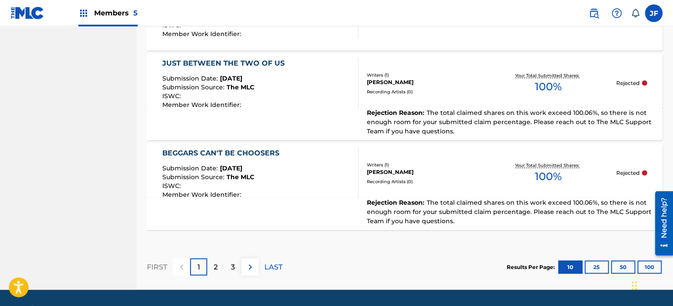
click at [216, 265] on p "2" at bounding box center [216, 267] width 4 height 11
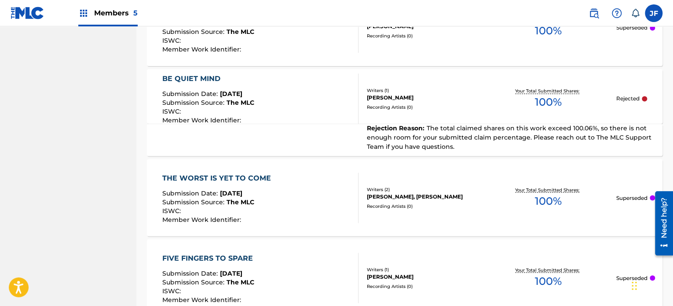
scroll to position [961, 0]
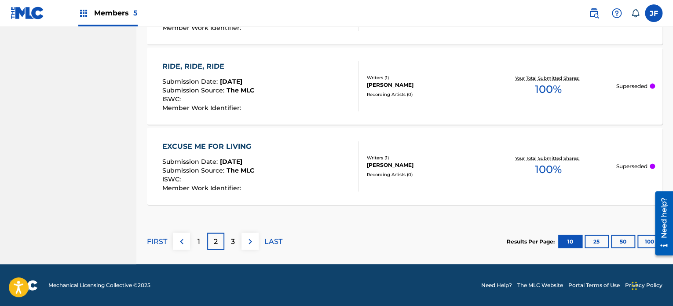
click at [231, 236] on p "3" at bounding box center [233, 241] width 4 height 11
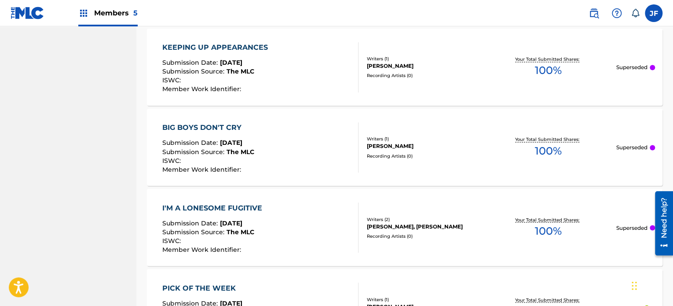
scroll to position [913, 0]
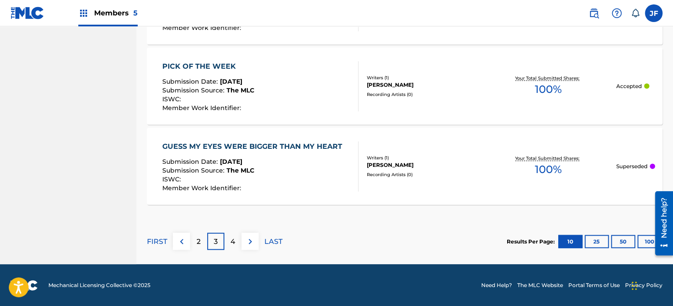
click at [648, 241] on button "100" at bounding box center [650, 241] width 24 height 13
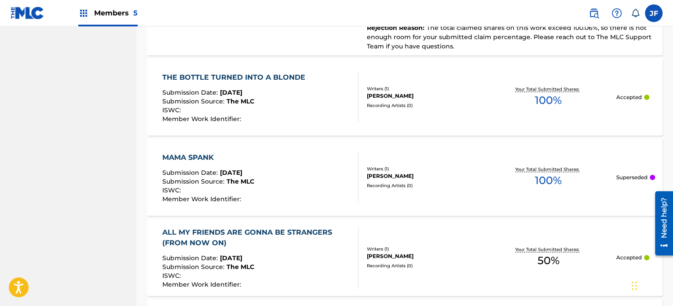
scroll to position [3371, 0]
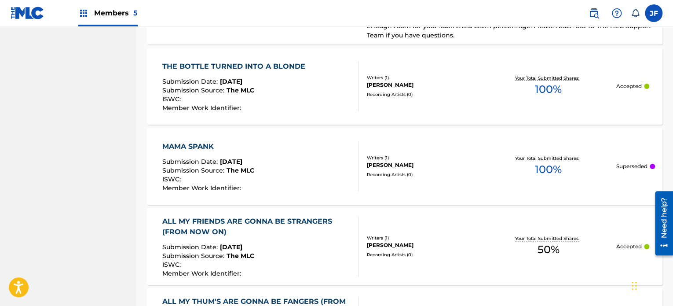
drag, startPoint x: 676, startPoint y: 63, endPoint x: 17, endPoint y: 36, distance: 659.4
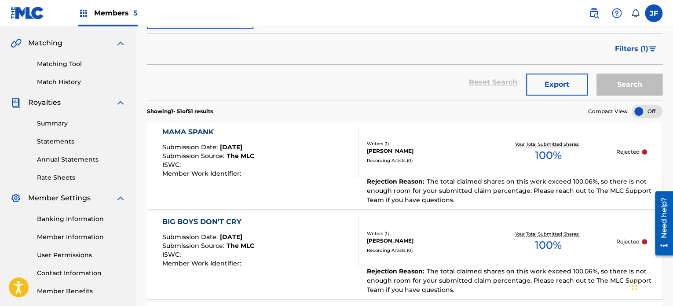
scroll to position [139, 0]
